Goal: Check status

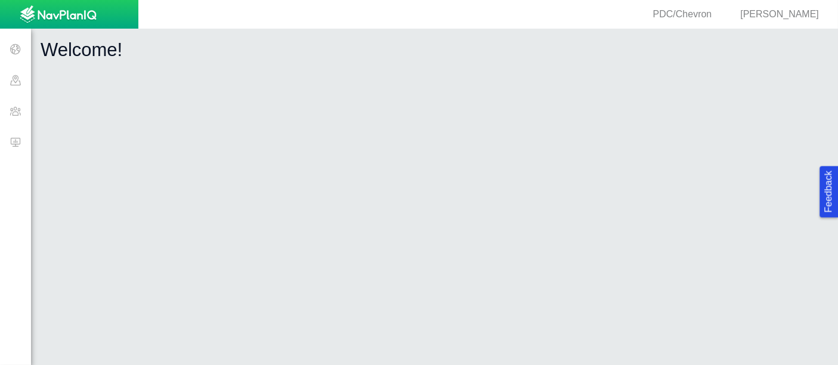
drag, startPoint x: 0, startPoint y: 0, endPoint x: 17, endPoint y: 142, distance: 143.0
click at [17, 142] on span at bounding box center [15, 141] width 31 height 31
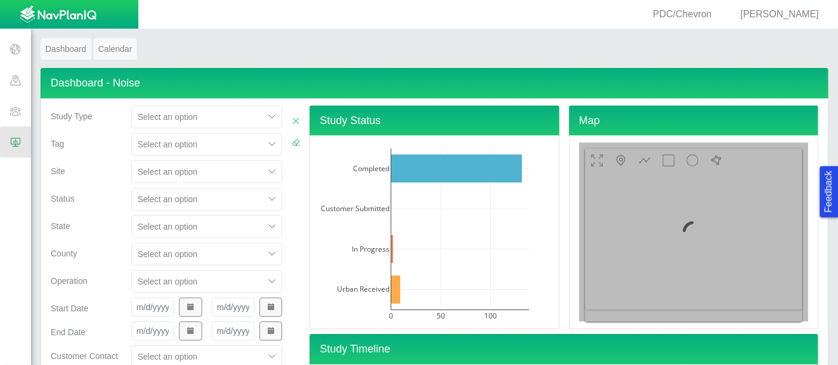
click at [157, 169] on div "Select an option" at bounding box center [206, 171] width 151 height 23
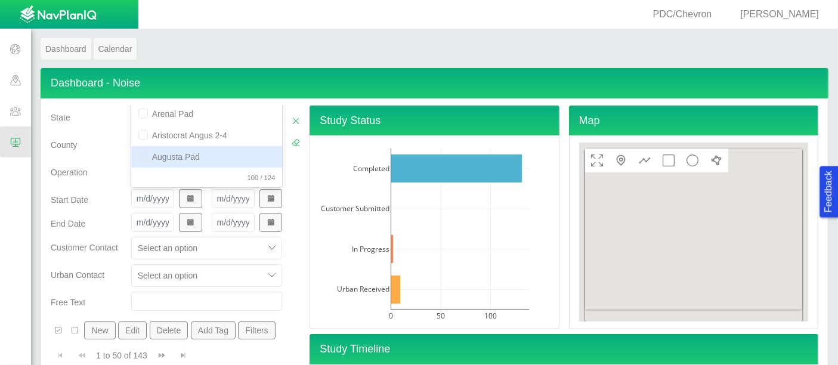
scroll to position [61, 0]
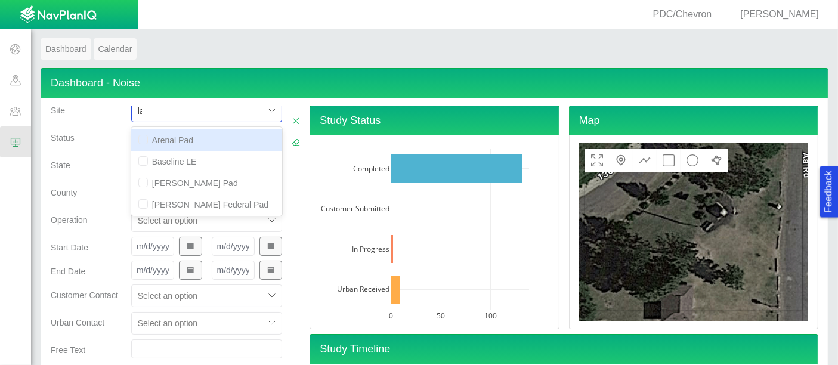
type input "law"
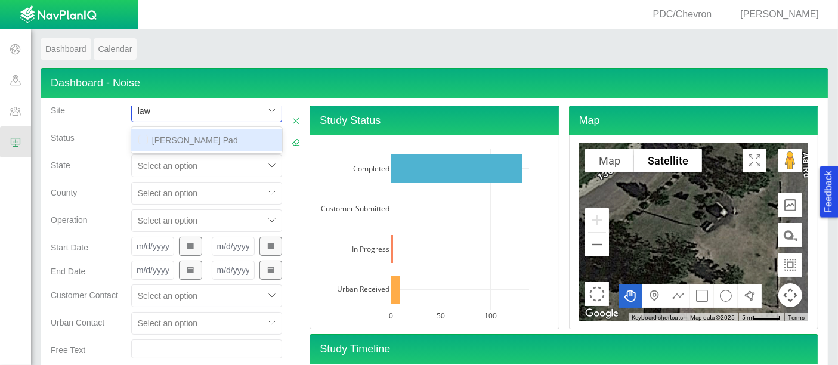
click at [187, 144] on div "[PERSON_NAME] Pad" at bounding box center [206, 139] width 151 height 21
checkbox input "false"
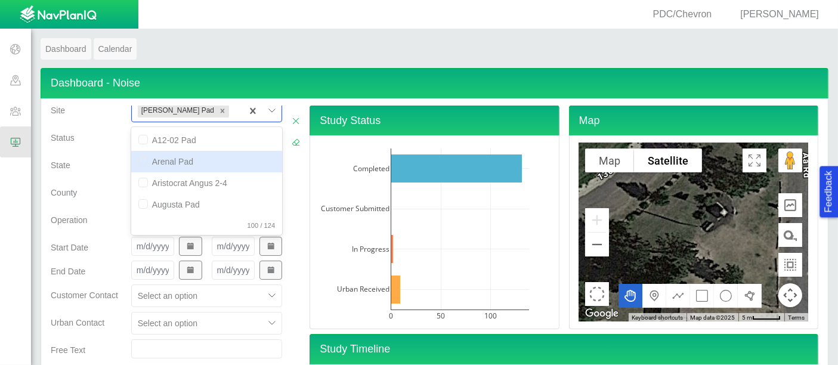
click at [73, 169] on div "State" at bounding box center [86, 162] width 71 height 17
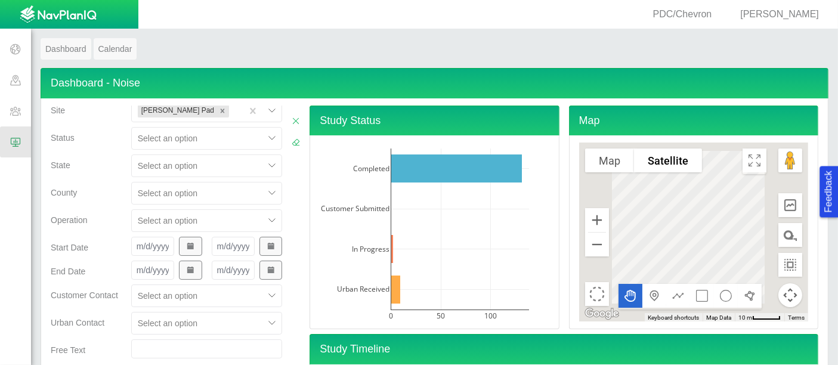
scroll to position [218, 0]
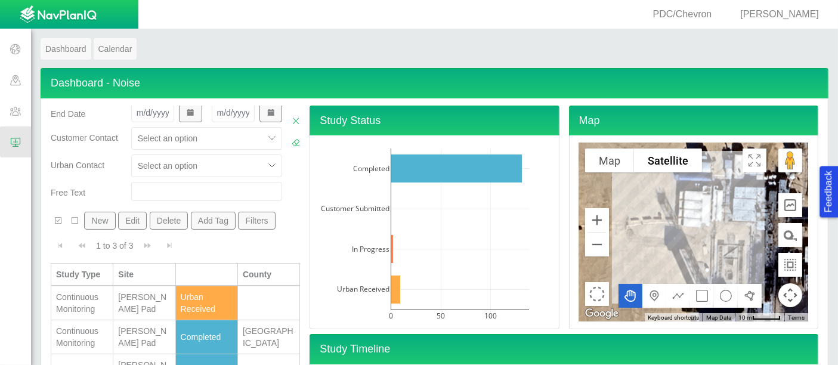
click at [79, 301] on div "Continuous Monitoring" at bounding box center [82, 303] width 52 height 24
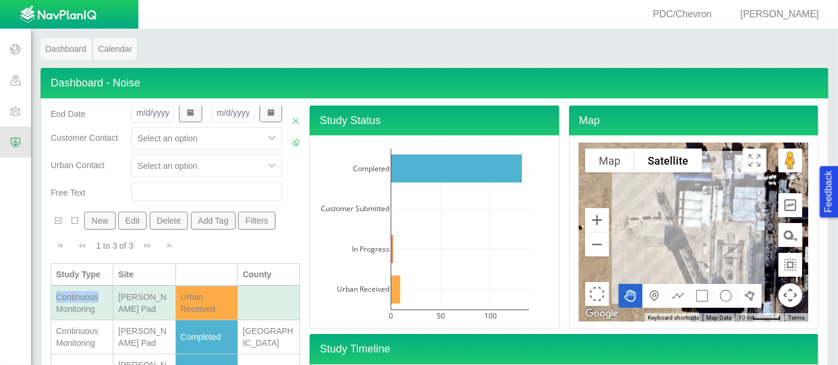
click at [79, 301] on div "Continuous Monitoring" at bounding box center [82, 303] width 52 height 24
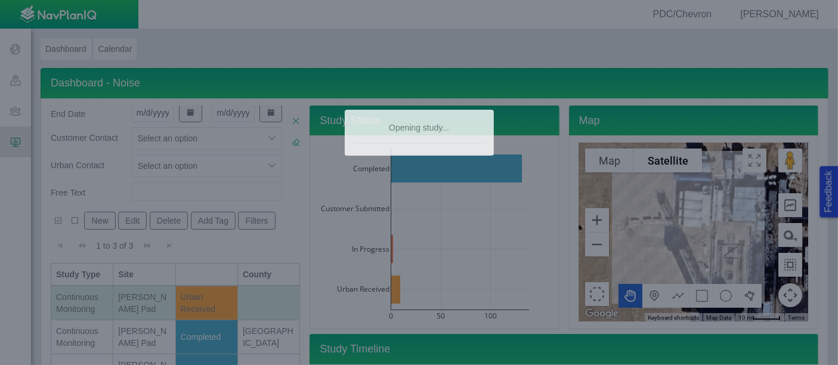
type textarea "x"
select select "CostumerReview"
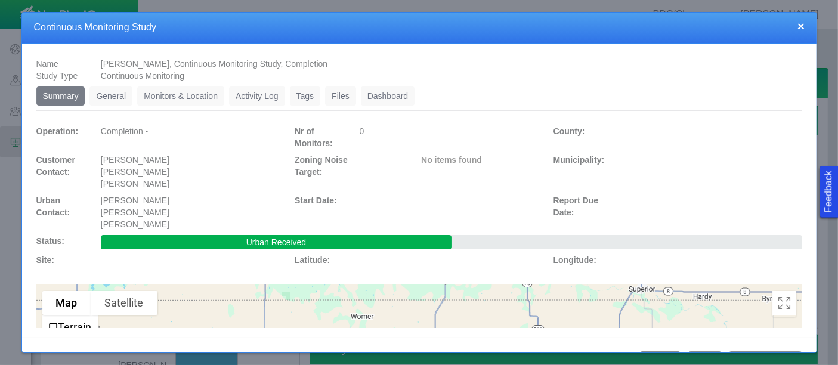
click at [213, 94] on link "Monitors & Location" at bounding box center [180, 95] width 87 height 19
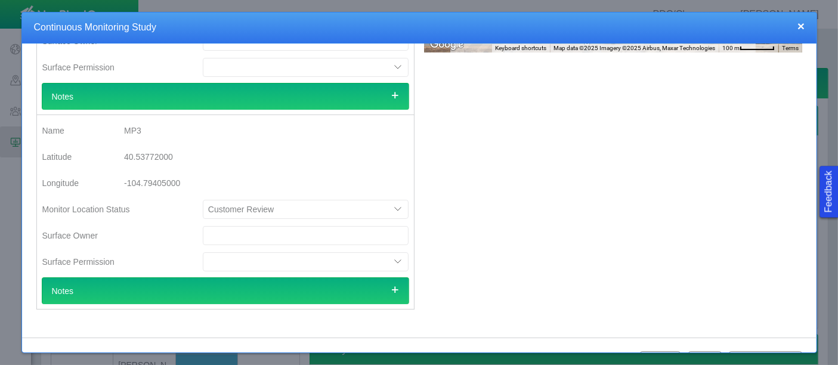
scroll to position [0, 0]
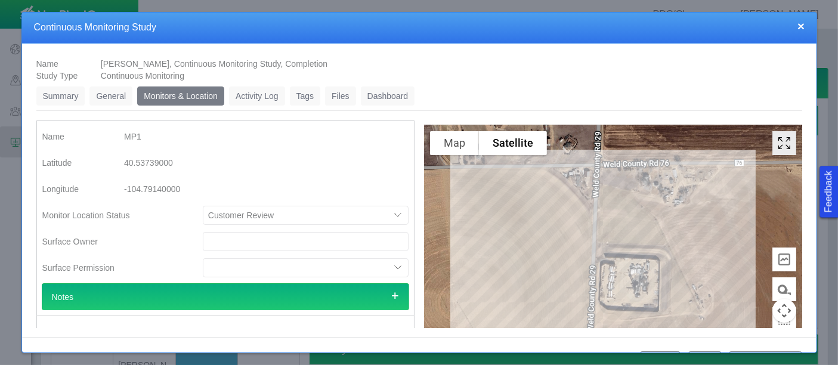
click at [778, 140] on icon "Toggle Fullscreen in browser window" at bounding box center [784, 143] width 12 height 12
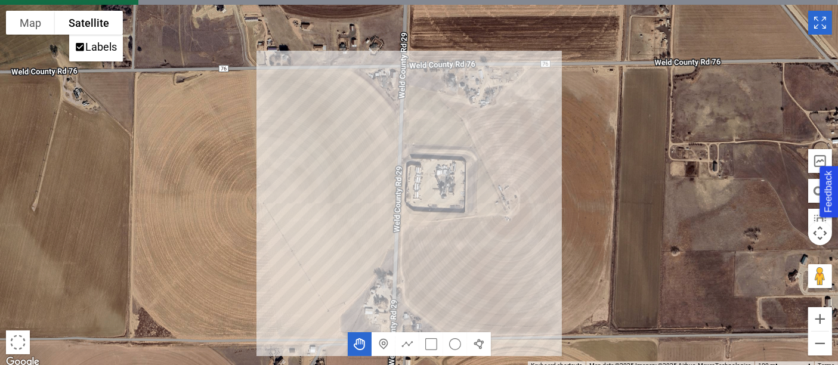
click at [820, 27] on icon "Toggle Fullscreen in browser window" at bounding box center [820, 23] width 24 height 24
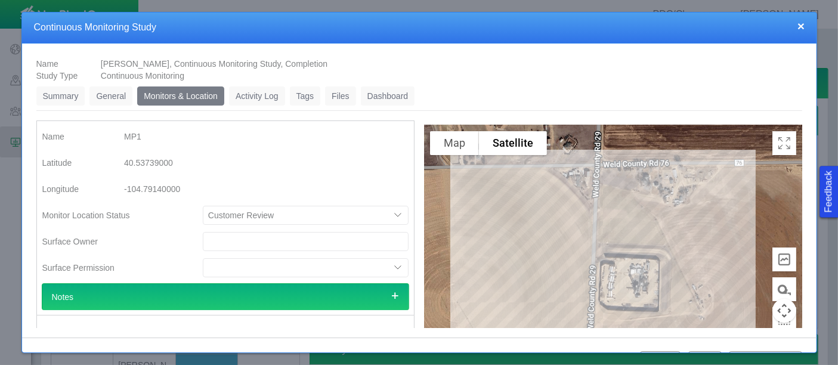
click at [257, 104] on ul "Summary 0 General 0 Monitors & Location 0 Activity Log 0 Tags 0 Files 0 Dashboa…" at bounding box center [419, 98] width 766 height 24
click at [253, 99] on link "Activity Log" at bounding box center [257, 95] width 56 height 19
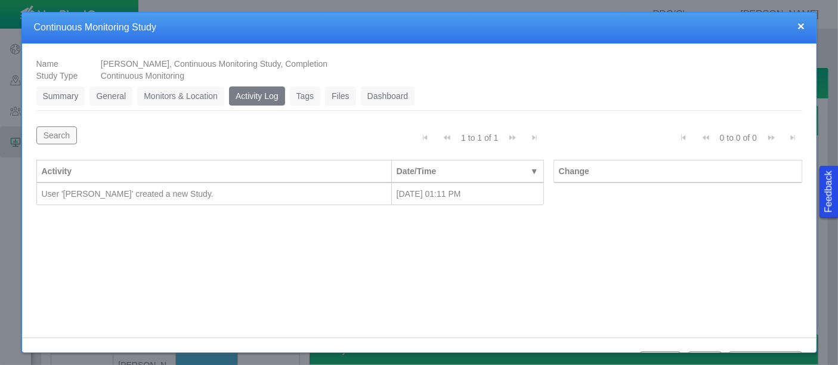
click at [177, 103] on link "Monitors & Location" at bounding box center [180, 95] width 87 height 19
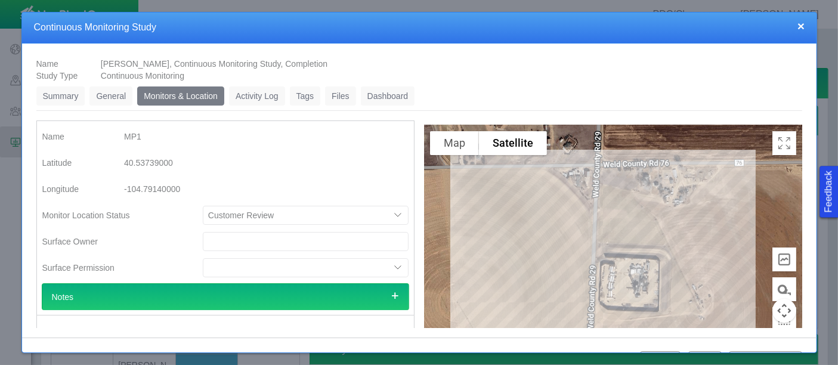
click at [345, 80] on div "Continuous Monitoring" at bounding box center [451, 76] width 711 height 12
click at [344, 92] on link "Files" at bounding box center [340, 95] width 31 height 19
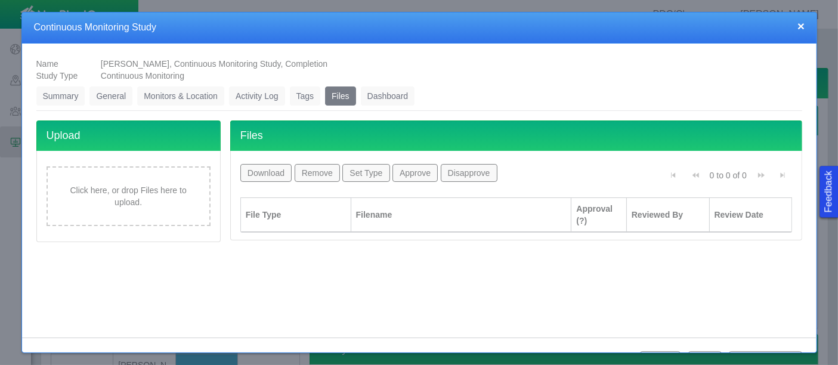
click at [383, 100] on link "Dashboard" at bounding box center [388, 95] width 54 height 19
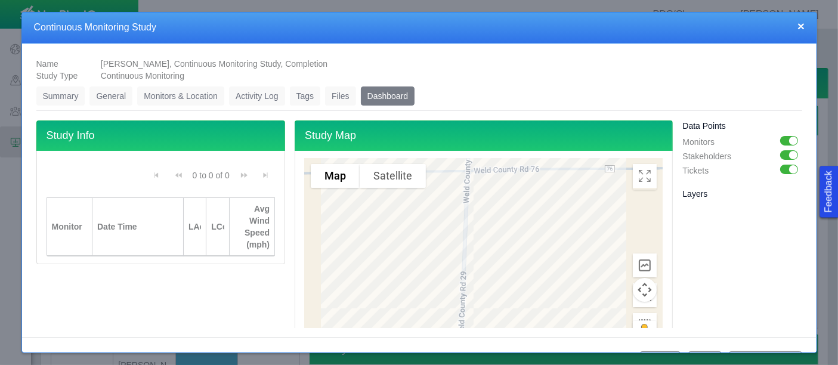
click at [97, 101] on link "General" at bounding box center [110, 95] width 43 height 19
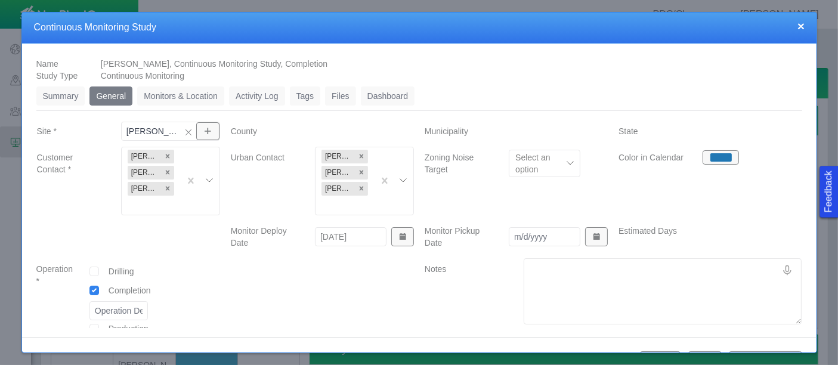
click at [805, 32] on button "×" at bounding box center [800, 26] width 7 height 13
